Goal: Task Accomplishment & Management: Manage account settings

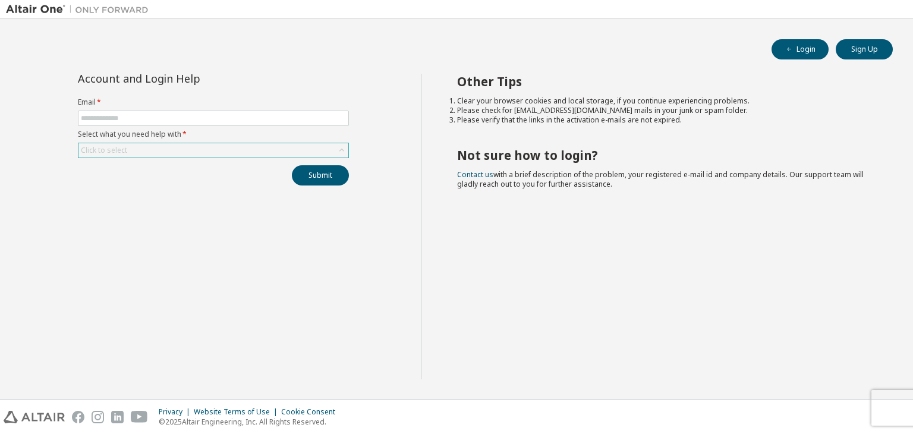
click at [339, 149] on icon at bounding box center [342, 150] width 12 height 12
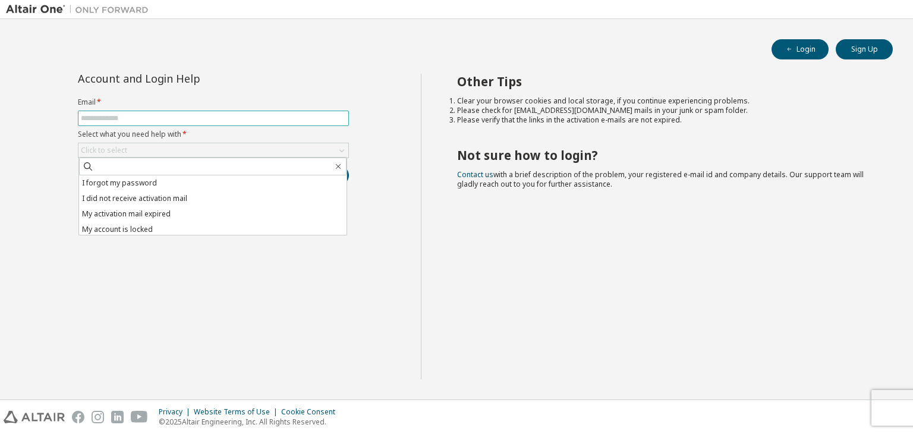
click at [152, 118] on input "text" at bounding box center [213, 118] width 265 height 10
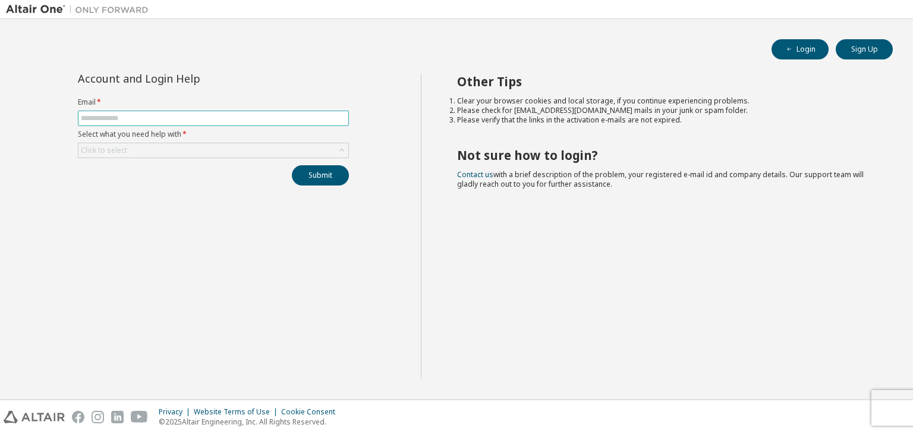
type input "**********"
click at [339, 149] on icon at bounding box center [342, 150] width 12 height 12
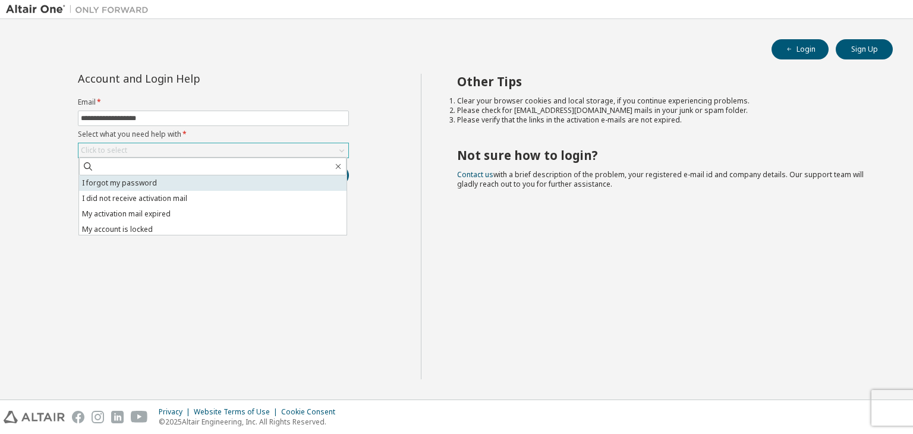
click at [206, 185] on li "I forgot my password" at bounding box center [212, 182] width 267 height 15
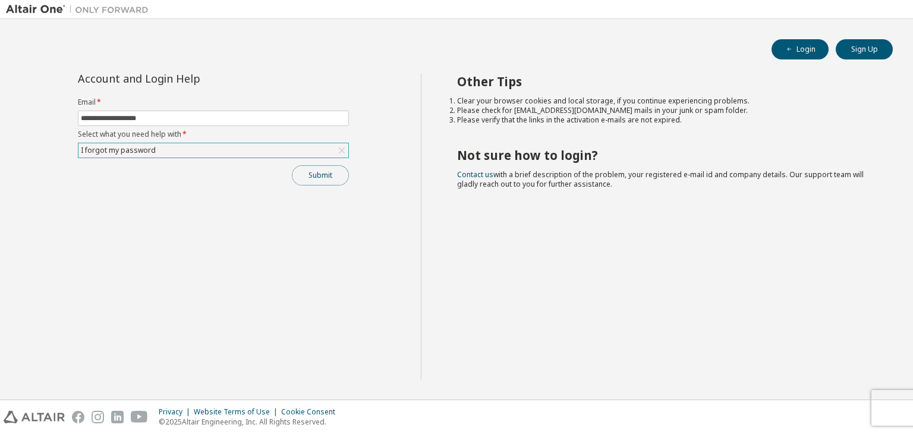
click at [319, 177] on button "Submit" at bounding box center [320, 175] width 57 height 20
click at [325, 177] on button "Submit" at bounding box center [320, 175] width 57 height 20
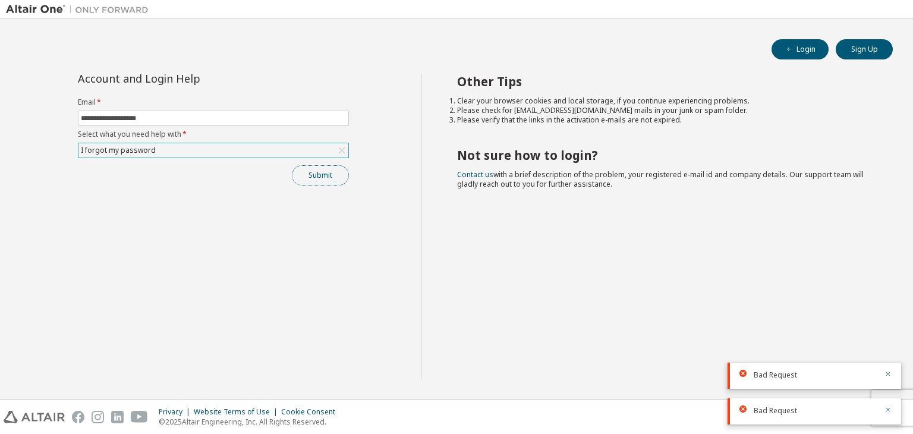
click at [325, 177] on button "Submit" at bounding box center [320, 175] width 57 height 20
click at [343, 147] on icon at bounding box center [342, 150] width 12 height 12
